Goal: Information Seeking & Learning: Find specific page/section

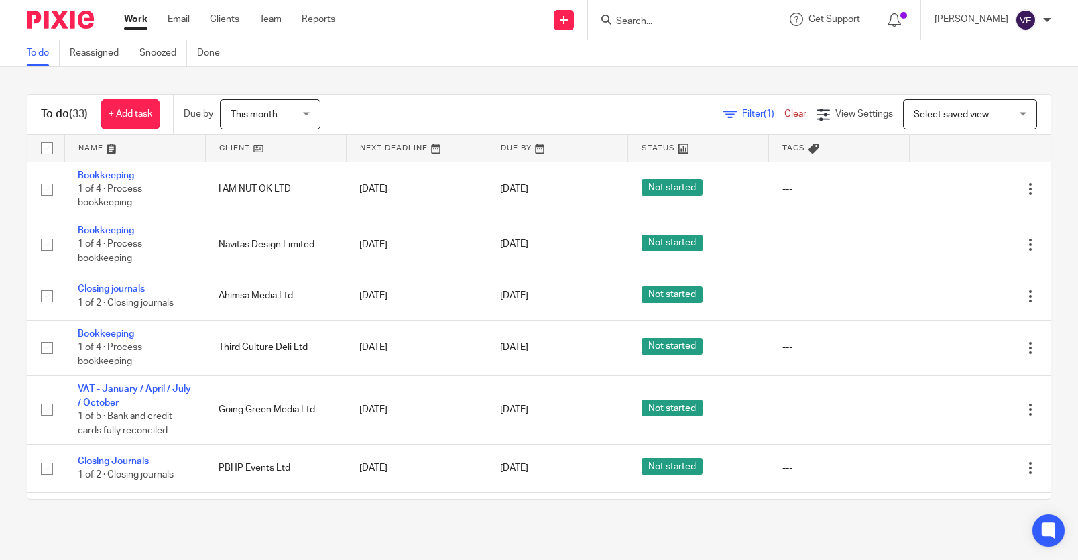
click at [666, 23] on input "Search" at bounding box center [675, 22] width 121 height 12
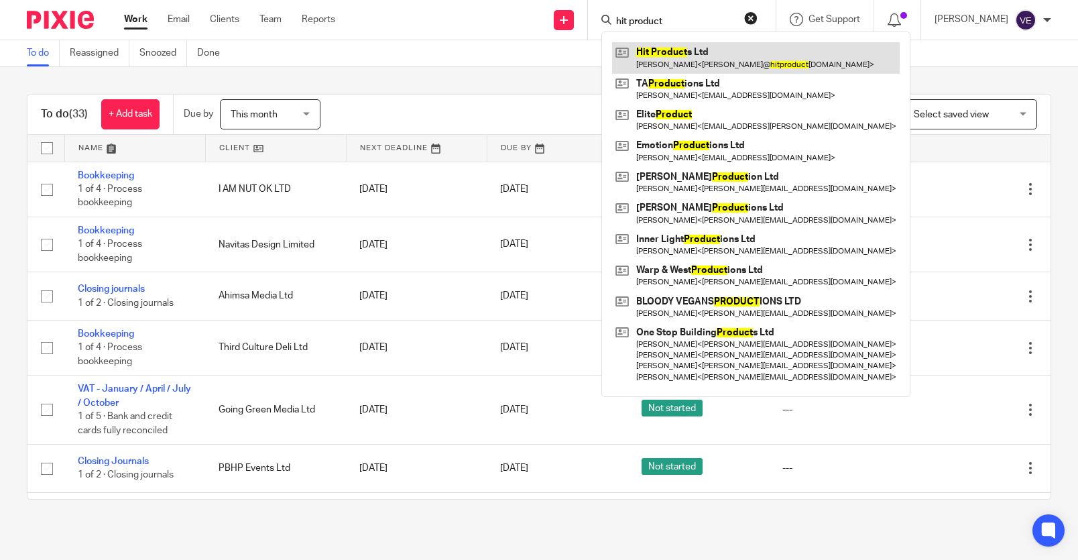
type input "hit product"
click at [671, 49] on link at bounding box center [756, 57] width 288 height 31
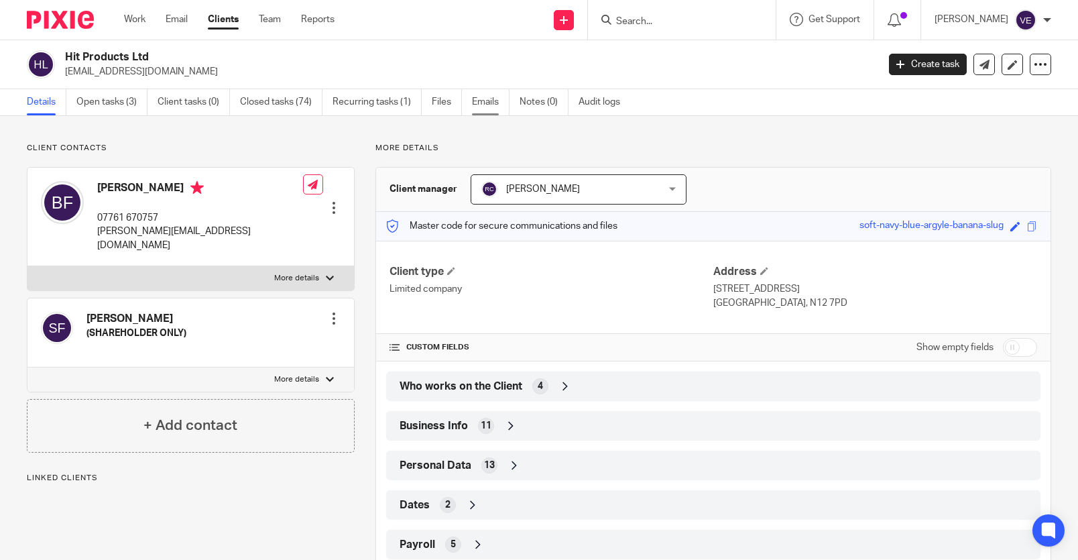
click at [490, 102] on link "Emails" at bounding box center [491, 102] width 38 height 26
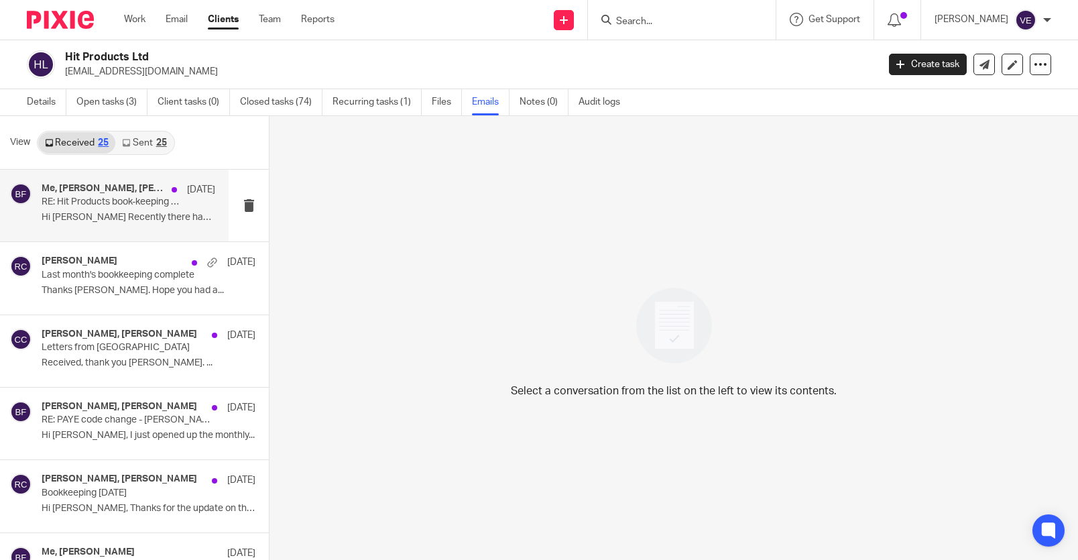
click at [125, 217] on p "Hi [PERSON_NAME] Recently there have been 5 - 7..." at bounding box center [129, 217] width 174 height 11
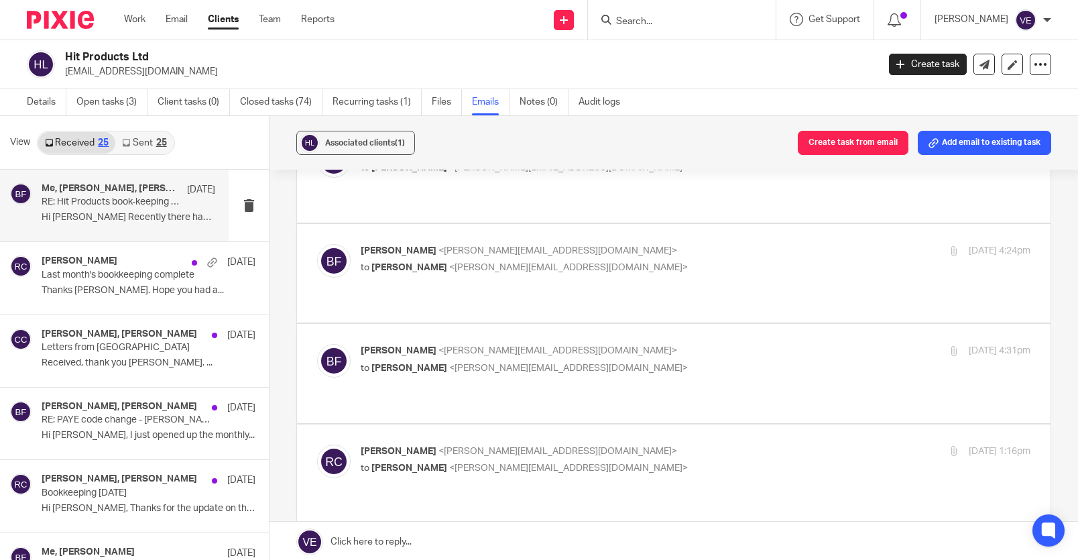
scroll to position [473, 0]
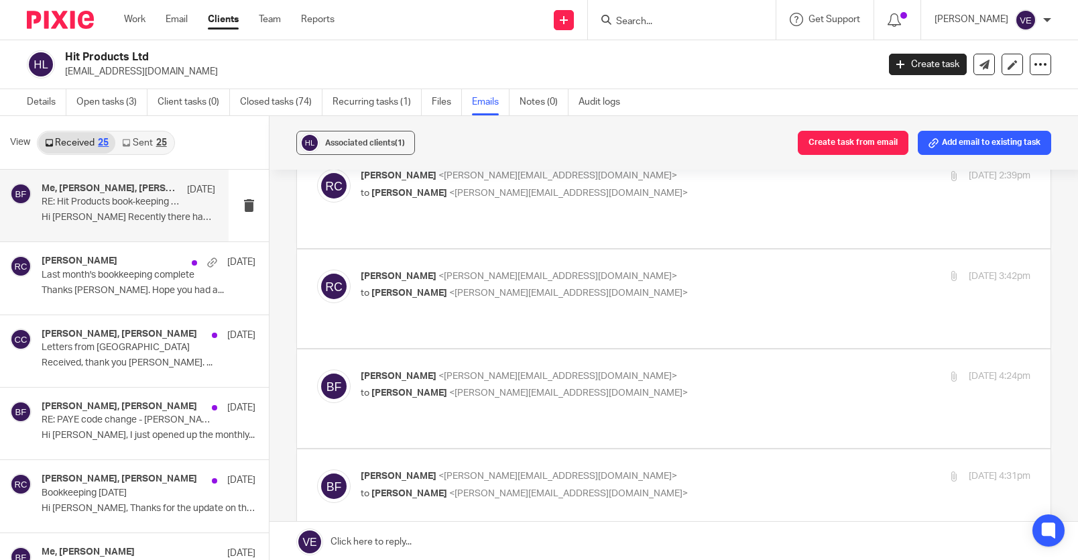
click at [157, 143] on div "25" at bounding box center [161, 142] width 11 height 9
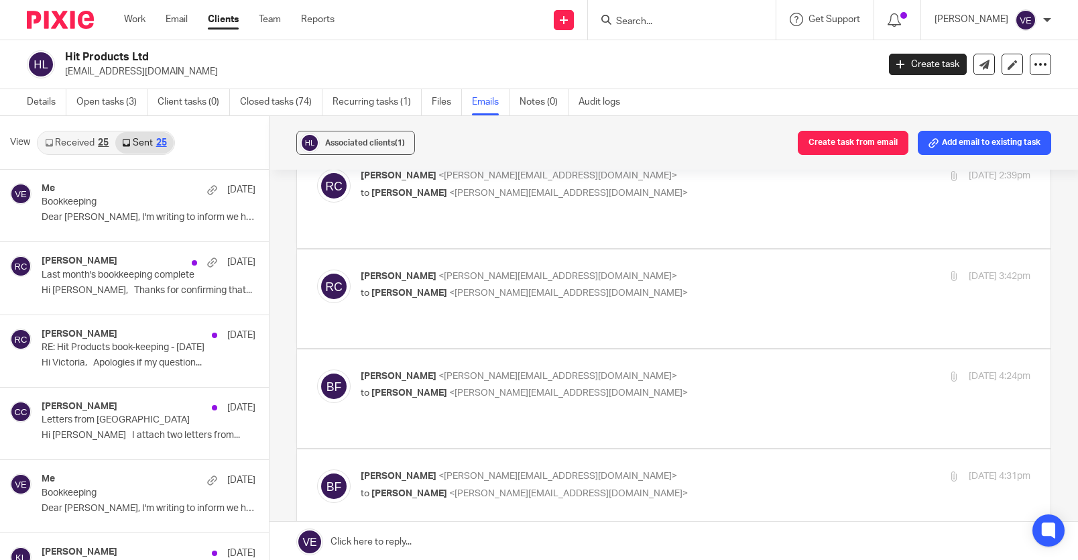
scroll to position [2, 0]
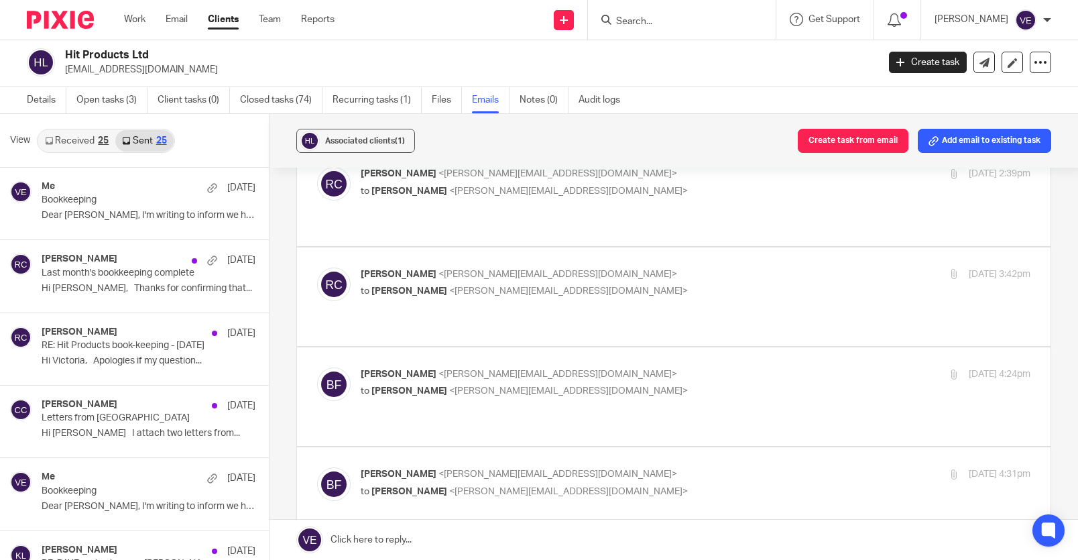
click at [61, 139] on link "Received 25" at bounding box center [76, 140] width 77 height 21
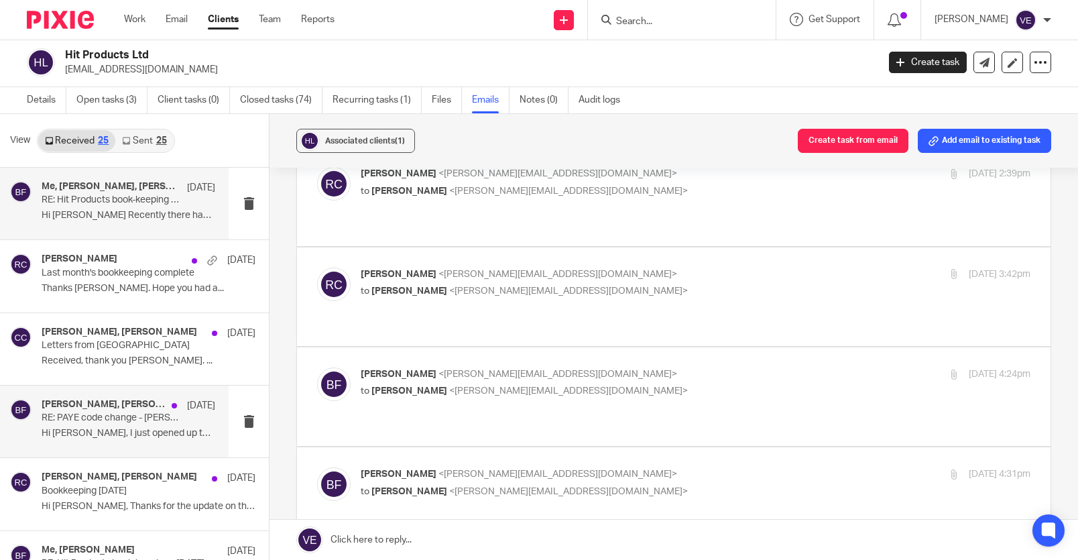
click at [106, 425] on div "[PERSON_NAME], [PERSON_NAME] [DATE] RE: PAYE code change - [PERSON_NAME] Hi [PE…" at bounding box center [129, 421] width 174 height 45
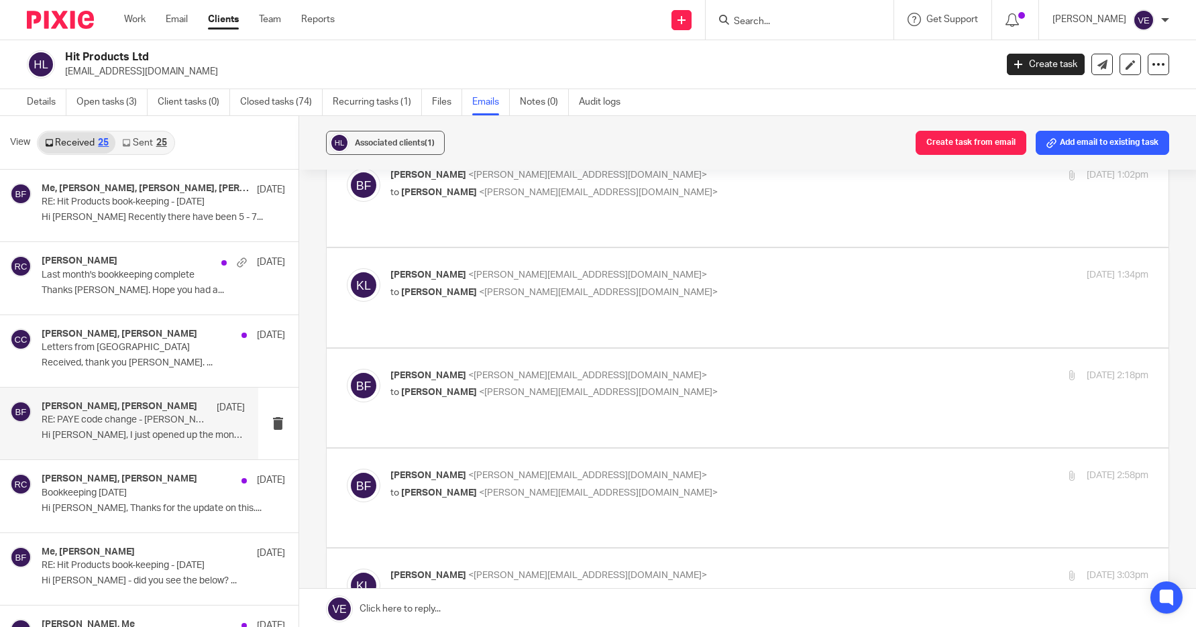
scroll to position [70, 0]
click at [141, 148] on link "Sent 25" at bounding box center [144, 142] width 58 height 21
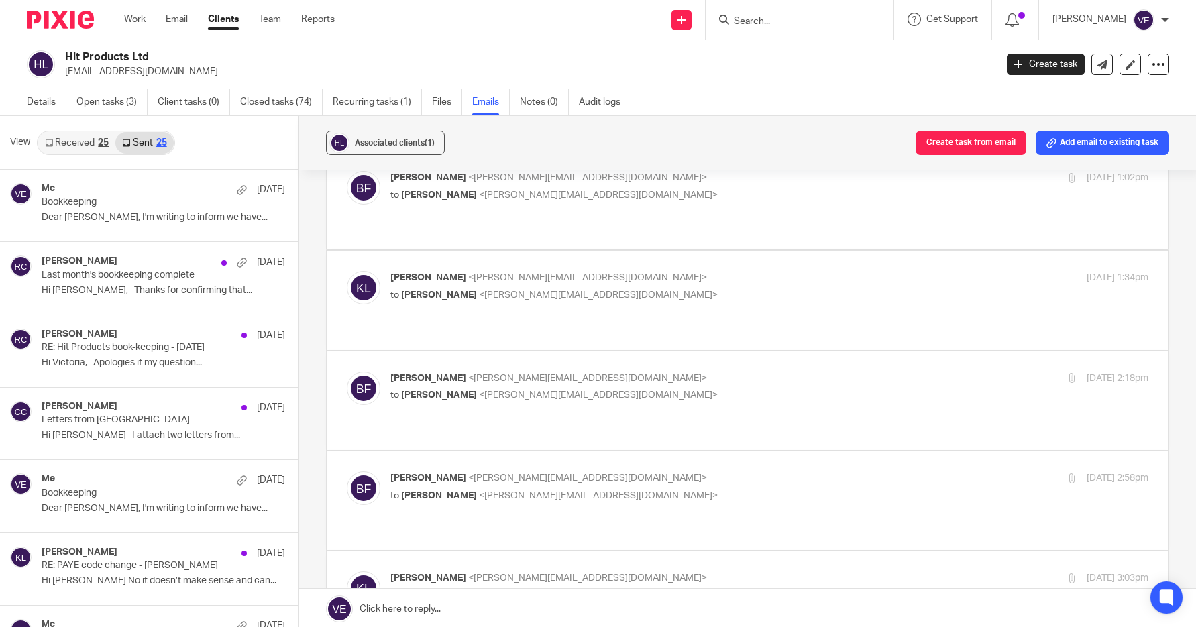
scroll to position [2, 0]
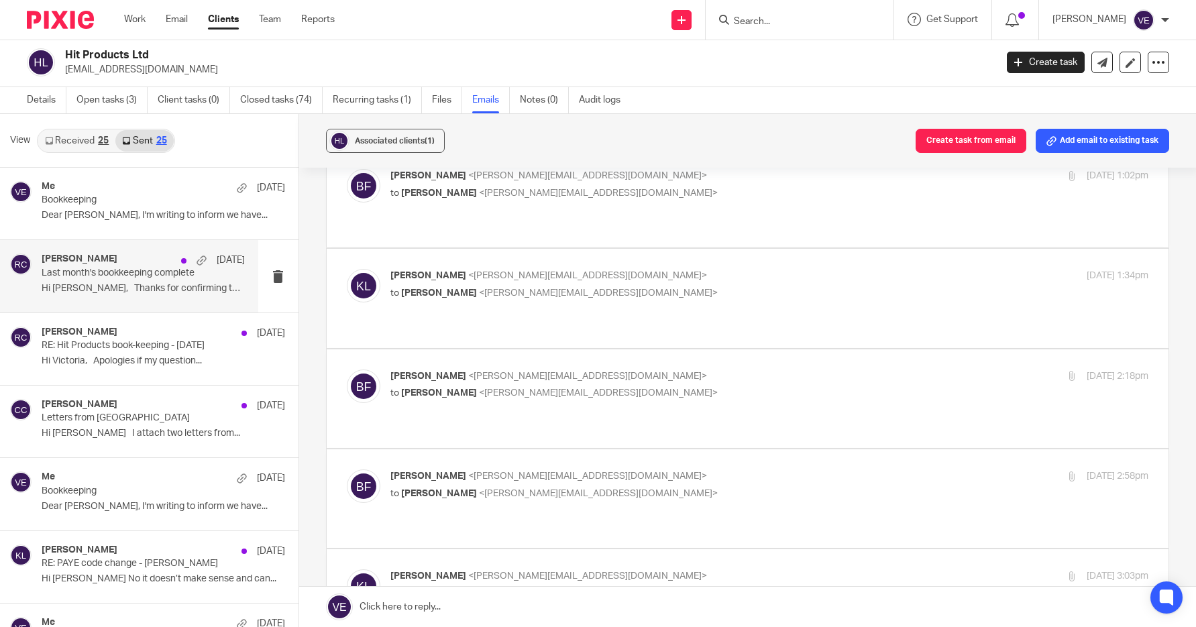
click at [120, 263] on div "[PERSON_NAME] [DATE]" at bounding box center [143, 259] width 203 height 13
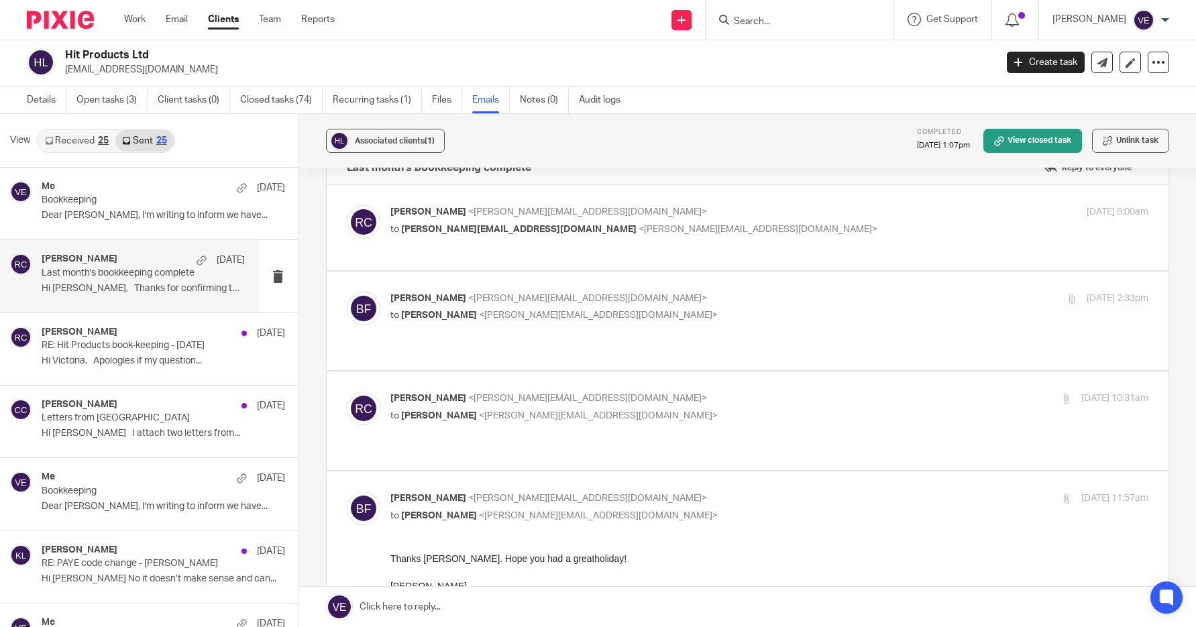
scroll to position [100, 0]
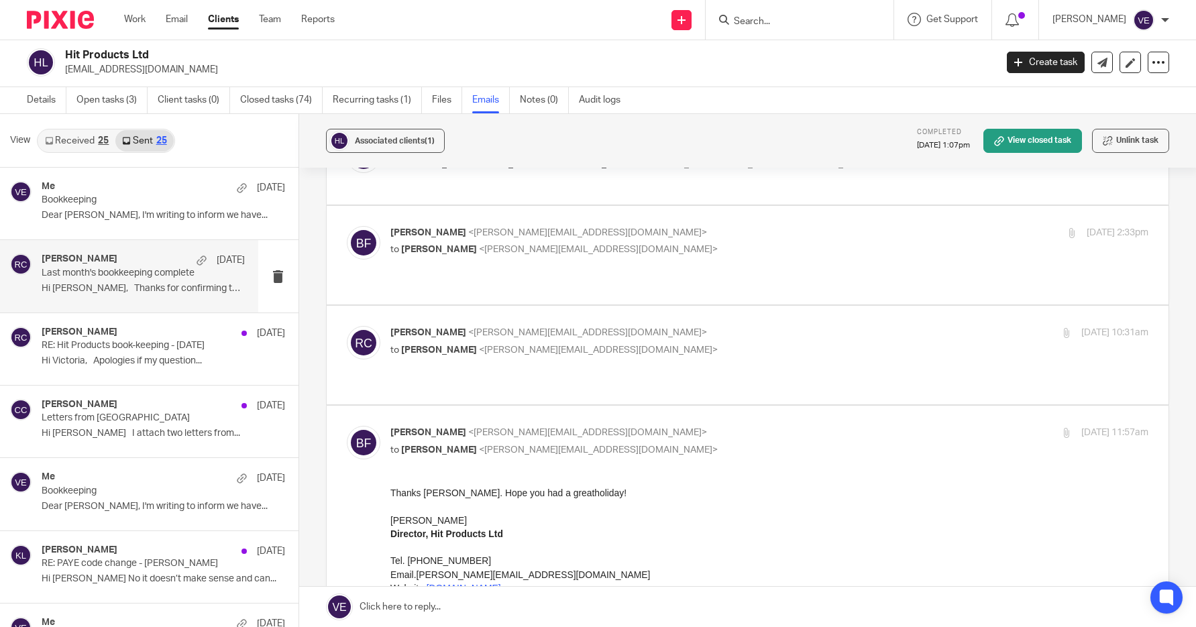
click at [466, 343] on p "to [PERSON_NAME] <[PERSON_NAME][EMAIL_ADDRESS][DOMAIN_NAME]>" at bounding box center [643, 350] width 506 height 14
checkbox input "true"
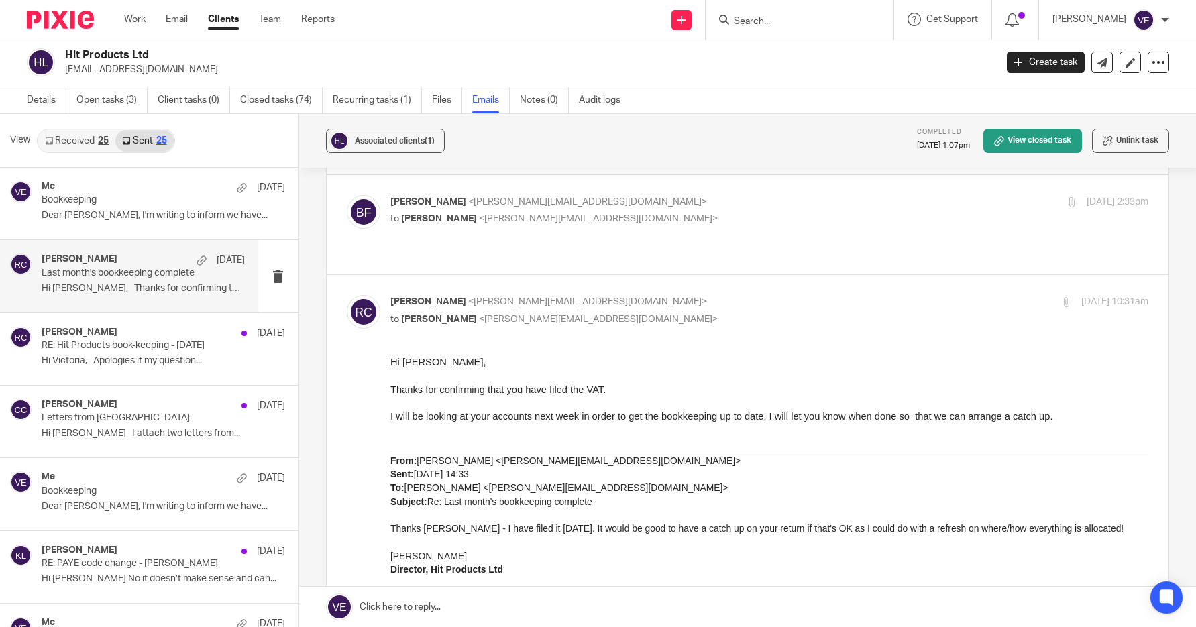
scroll to position [68, 0]
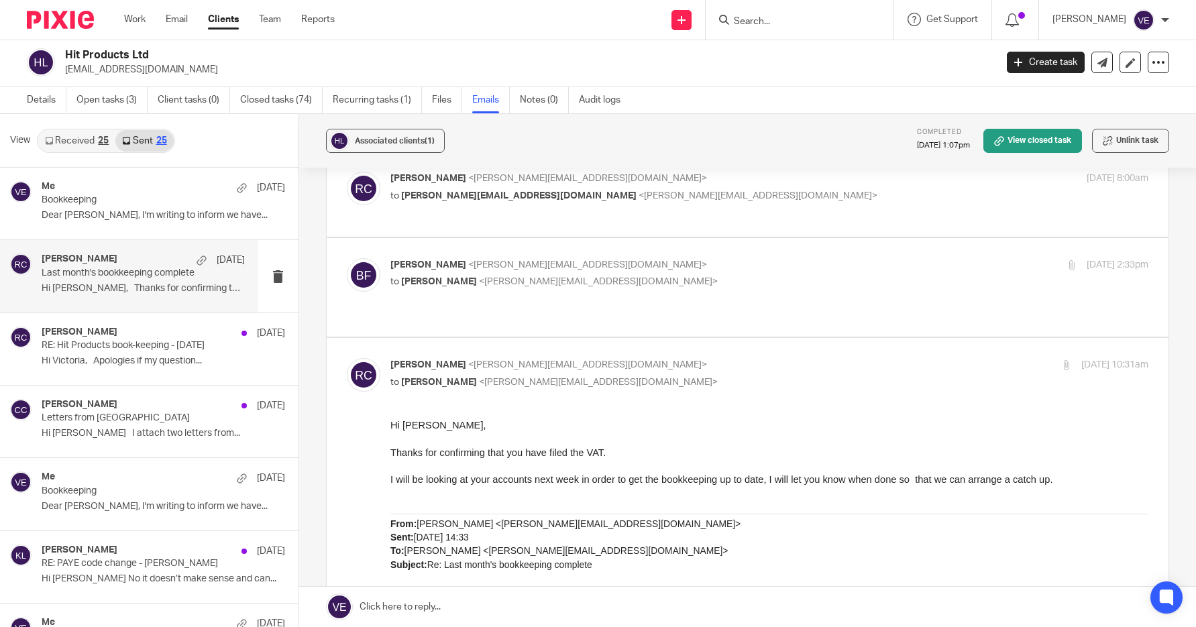
click at [463, 304] on label at bounding box center [747, 287] width 841 height 99
click at [347, 258] on input "checkbox" at bounding box center [346, 257] width 1 height 1
checkbox input "true"
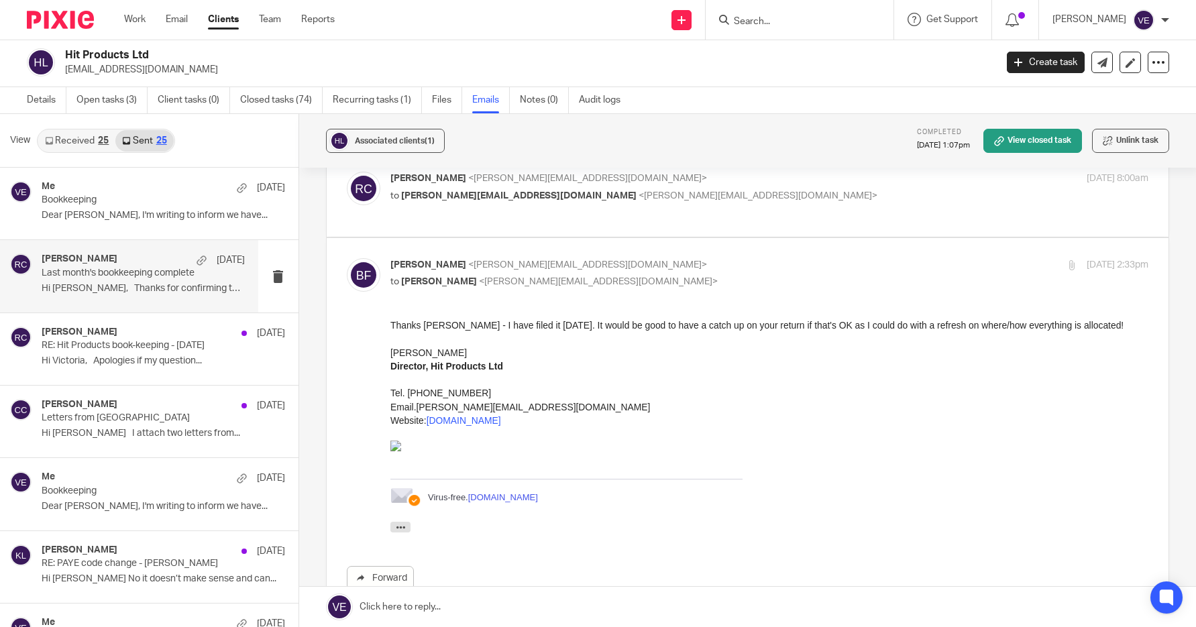
scroll to position [51, 0]
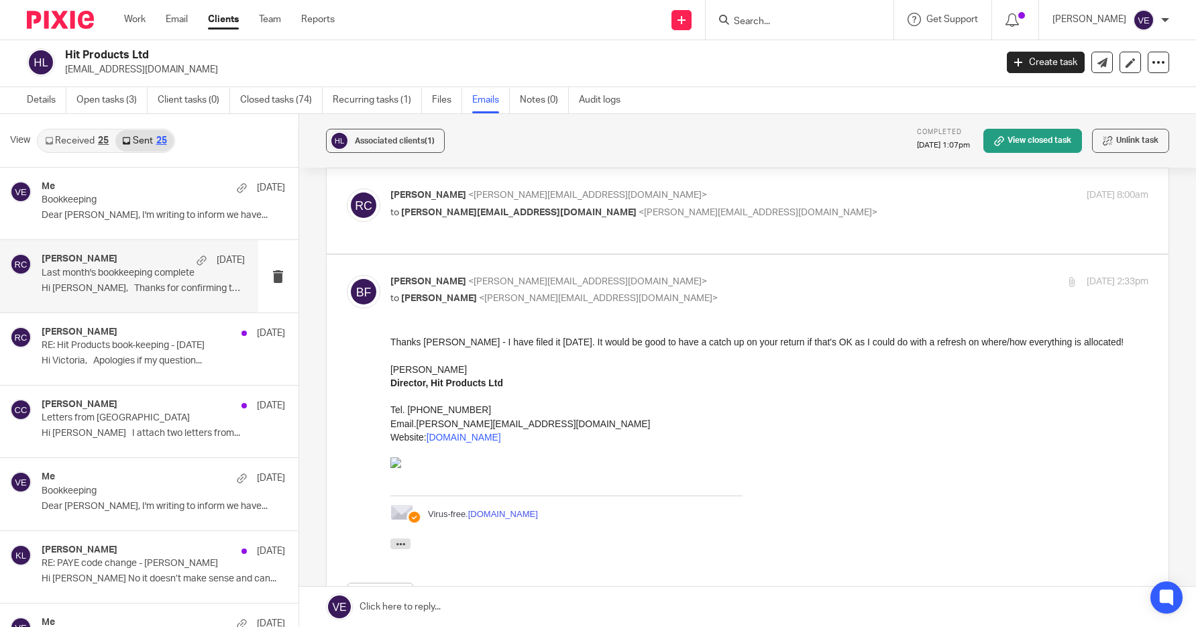
click at [457, 245] on label at bounding box center [747, 210] width 841 height 85
click at [347, 188] on input "checkbox" at bounding box center [346, 188] width 1 height 1
checkbox input "true"
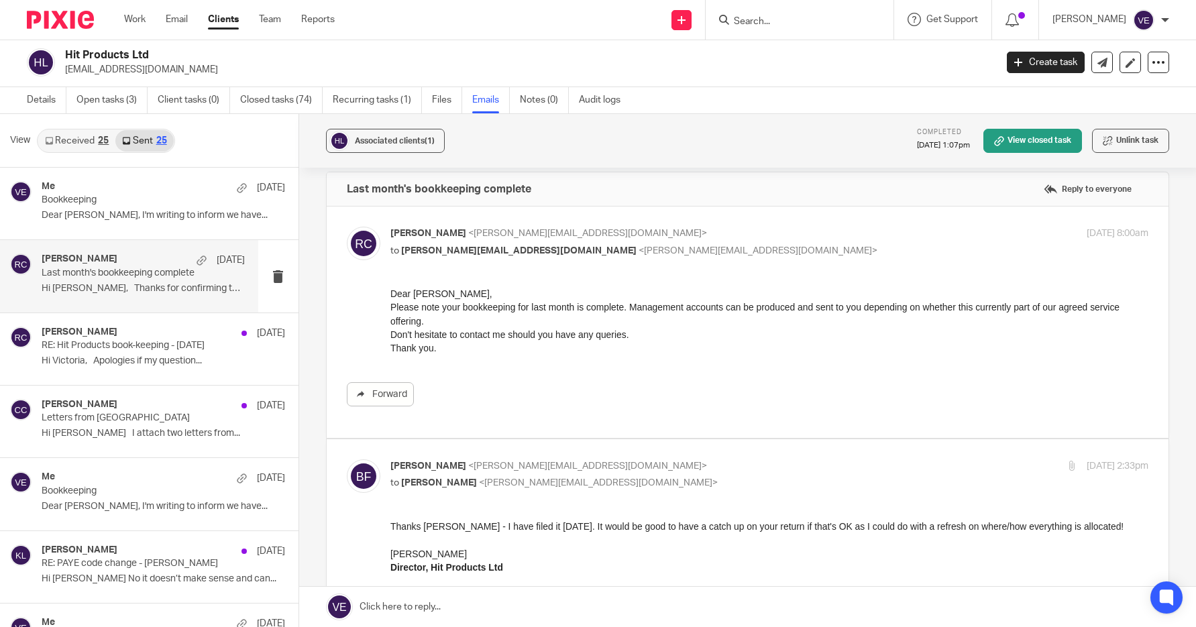
scroll to position [0, 0]
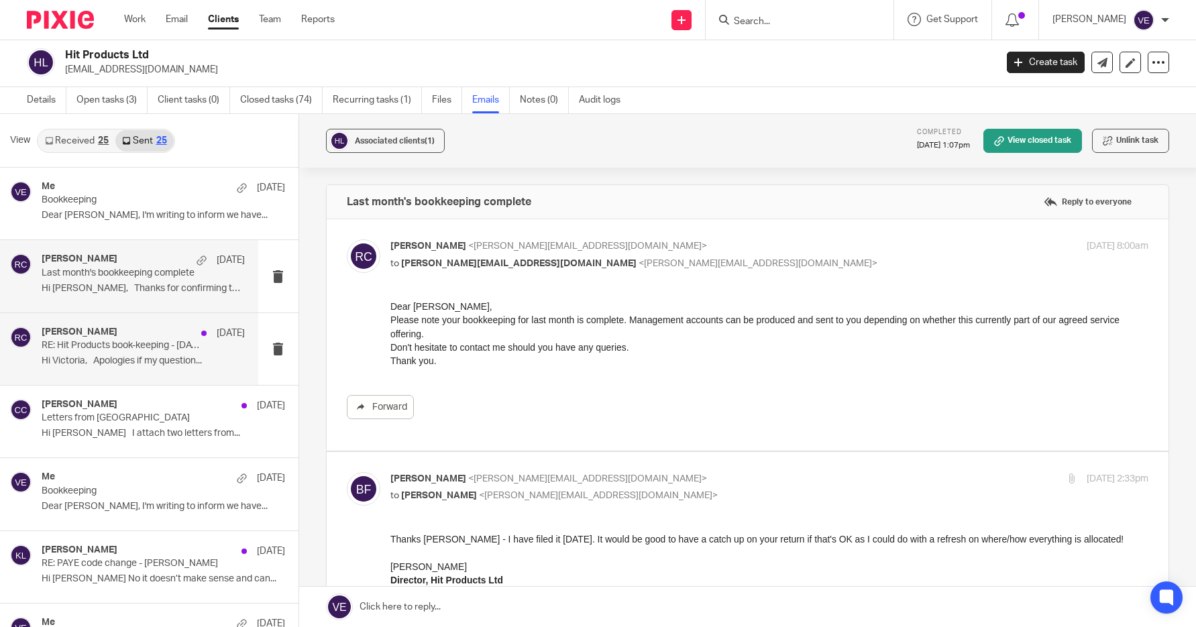
click at [129, 359] on p "Hi Victoria, Apologies if my question..." at bounding box center [143, 360] width 203 height 11
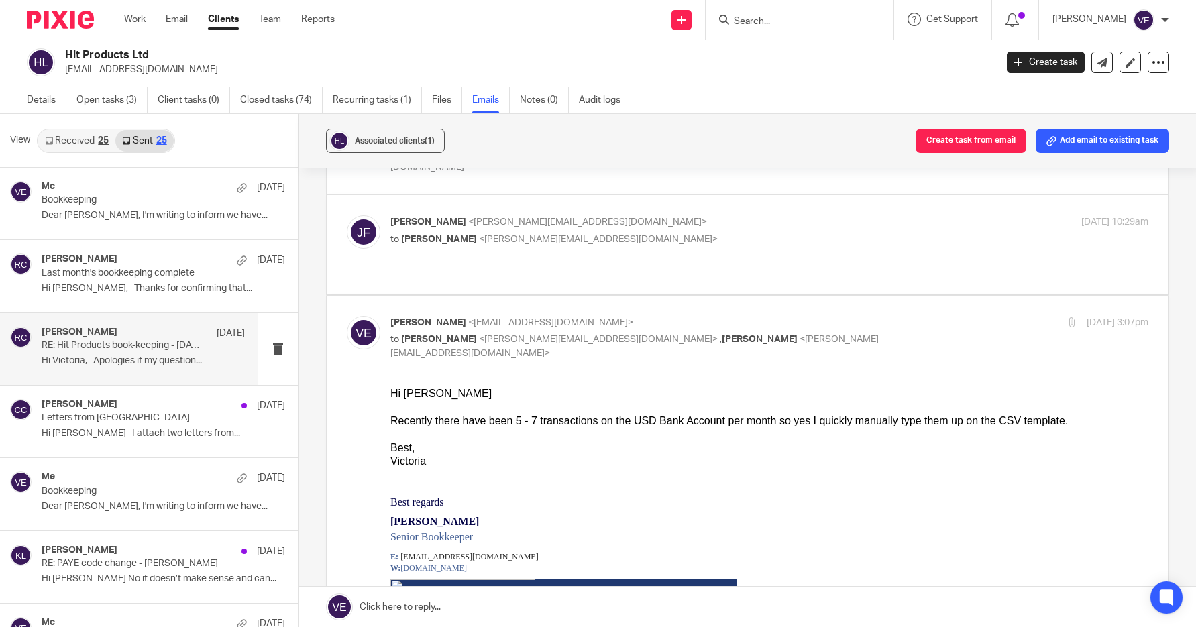
scroll to position [1005, 0]
